Goal: Task Accomplishment & Management: Manage account settings

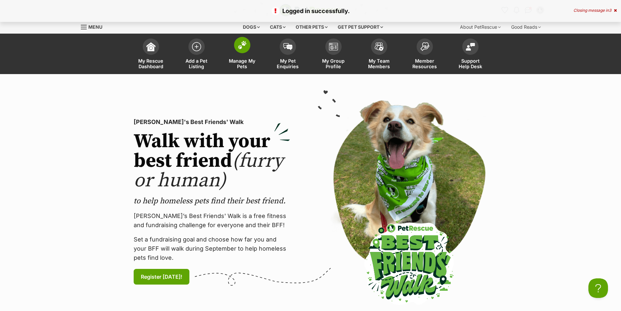
click at [239, 58] on span "Manage My Pets" at bounding box center [242, 63] width 29 height 11
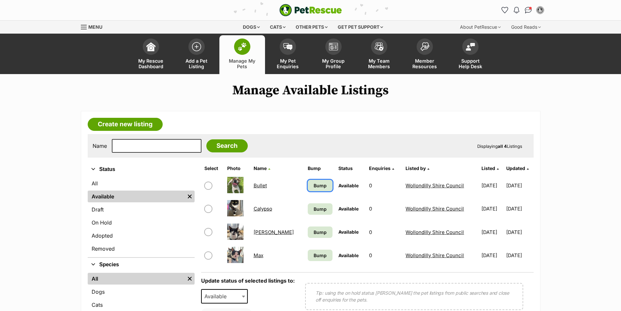
click at [314, 183] on span "Bump" at bounding box center [320, 185] width 13 height 7
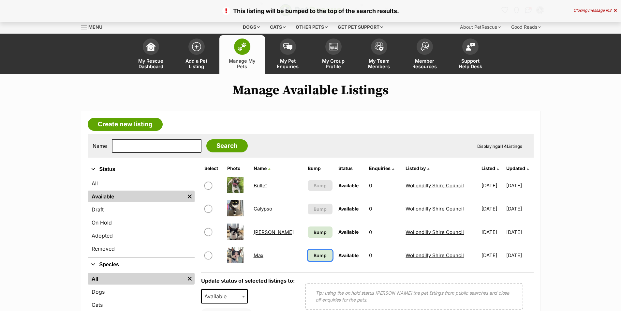
click at [314, 256] on span "Bump" at bounding box center [320, 255] width 13 height 7
click at [314, 231] on span "Bump" at bounding box center [320, 232] width 13 height 7
